Goal: Task Accomplishment & Management: Use online tool/utility

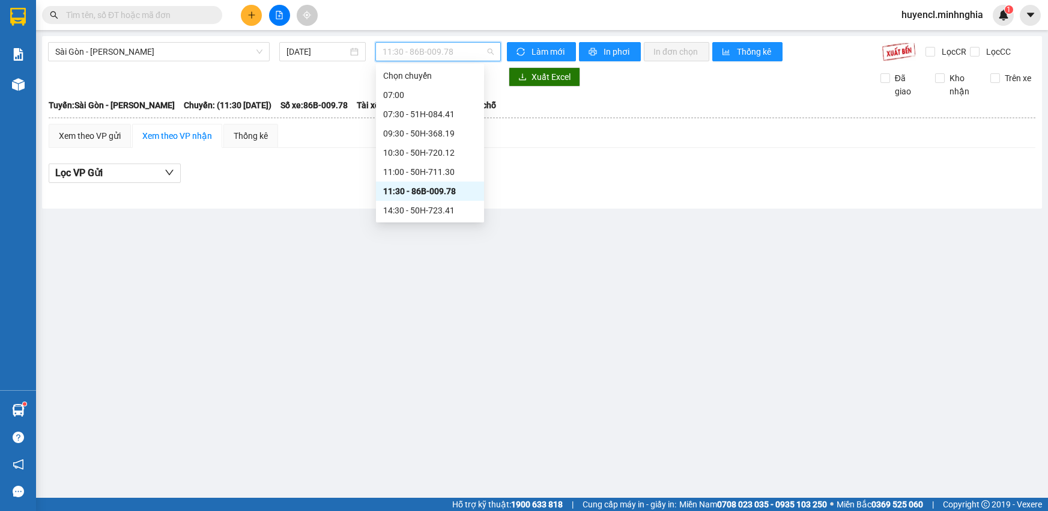
click at [433, 54] on span "11:30 - 86B-009.78" at bounding box center [438, 52] width 111 height 18
click at [459, 127] on div "09:30 - 50H-368.19" at bounding box center [430, 133] width 94 height 13
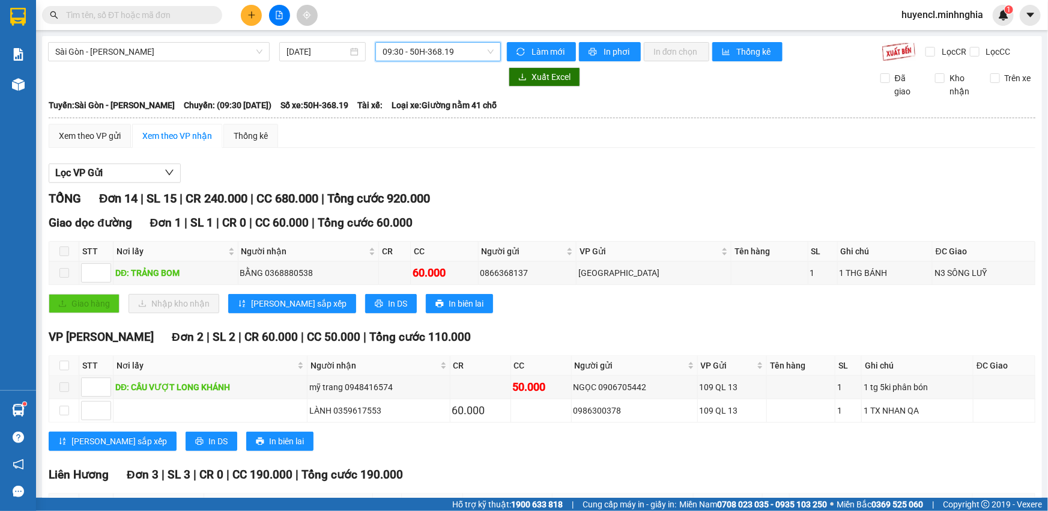
click at [420, 49] on span "09:30 - 50H-368.19" at bounding box center [438, 52] width 111 height 18
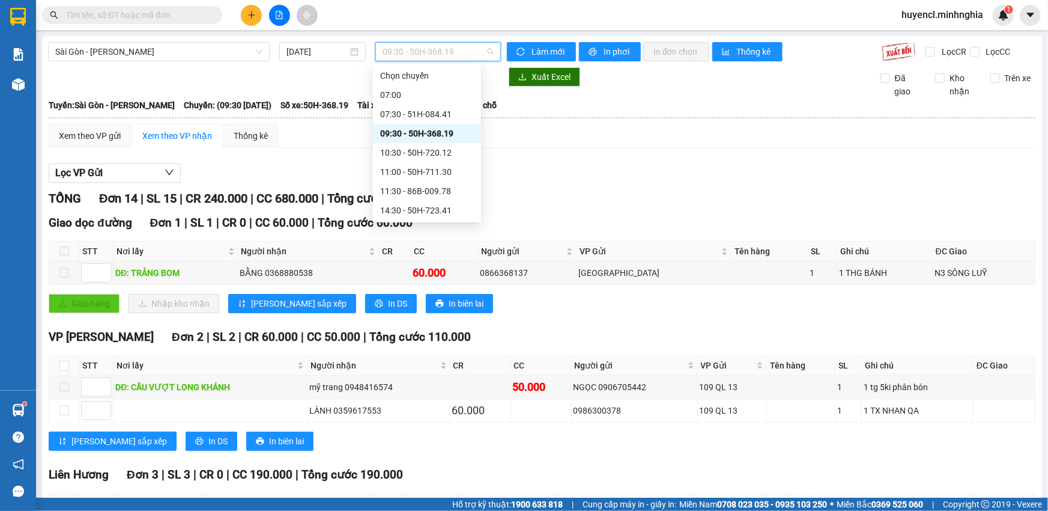
click at [444, 133] on div "09:30 - 50H-368.19" at bounding box center [427, 133] width 94 height 13
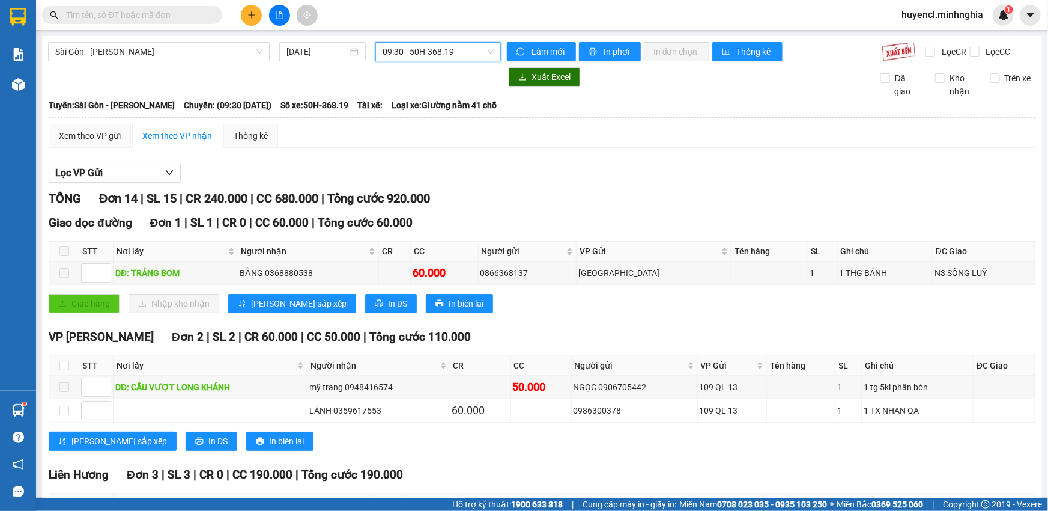
click at [435, 56] on span "09:30 - 50H-368.19" at bounding box center [438, 52] width 111 height 18
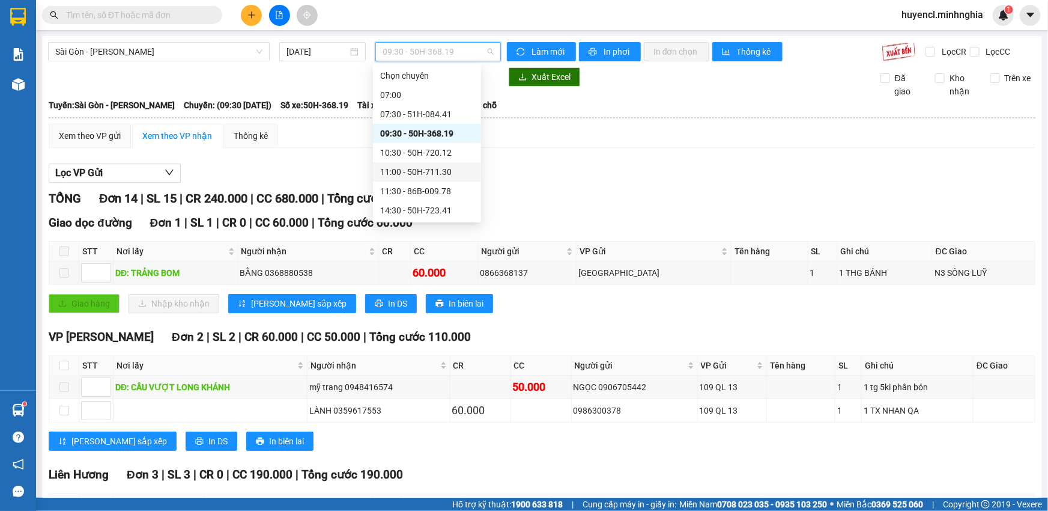
click at [462, 169] on div "11:00 - 50H-711.30" at bounding box center [427, 171] width 94 height 13
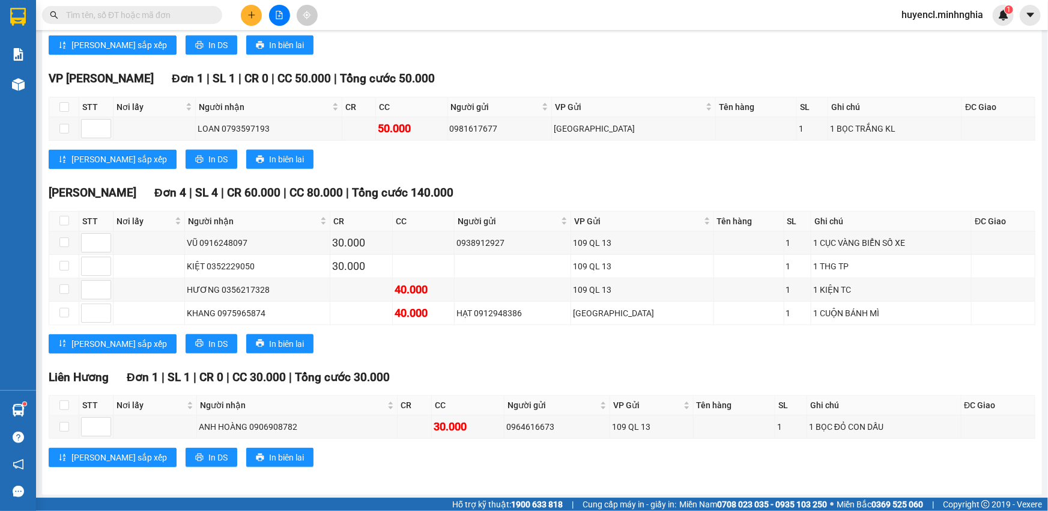
scroll to position [338, 0]
